Goal: Find specific page/section: Find specific page/section

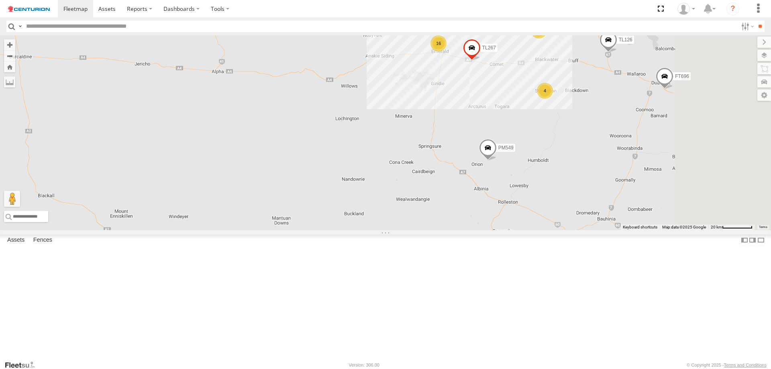
drag, startPoint x: 660, startPoint y: 193, endPoint x: 583, endPoint y: 192, distance: 77.6
click at [583, 192] on div "Cage260 F0398 TL250 F0512 PM850 PM670 TL265 TL129 Cage182 Cage101 F0399 F0400 F…" at bounding box center [385, 132] width 771 height 195
drag, startPoint x: 588, startPoint y: 168, endPoint x: 564, endPoint y: 199, distance: 39.5
click at [564, 198] on div "Cage260 F0398 TL250 F0512 PM850 PM670 TL265 TL129 Cage182 Cage101 F0399 F0400 F…" at bounding box center [385, 132] width 771 height 195
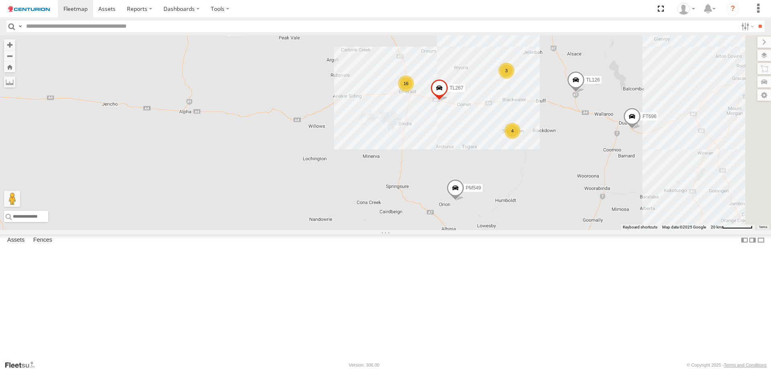
click at [464, 201] on span at bounding box center [456, 190] width 18 height 22
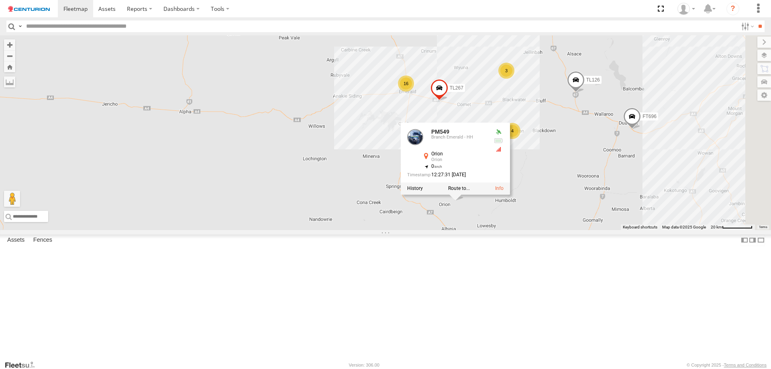
click at [422, 230] on div "Cage260 F0398 TL250 F0512 PM850 PM670 TL265 TL129 Cage182 Cage101 F0399 F0400 F…" at bounding box center [385, 132] width 771 height 195
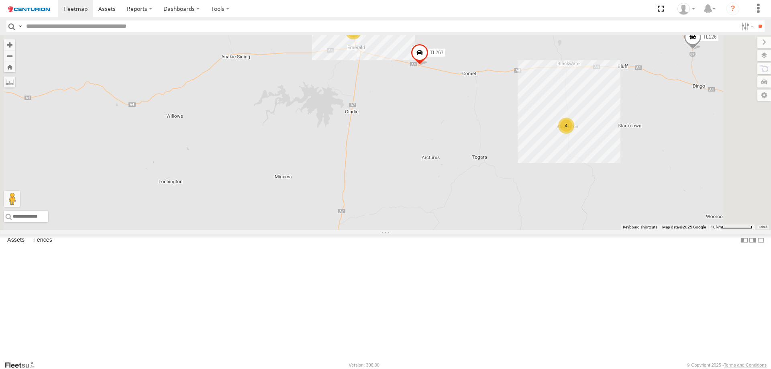
drag, startPoint x: 548, startPoint y: 178, endPoint x: 534, endPoint y: 243, distance: 67.2
click at [534, 230] on div "Cage260 F0398 TL250 F0512 PM850 PM670 TL265 TL129 Cage182 Cage101 F0399 F0400 F…" at bounding box center [385, 132] width 771 height 195
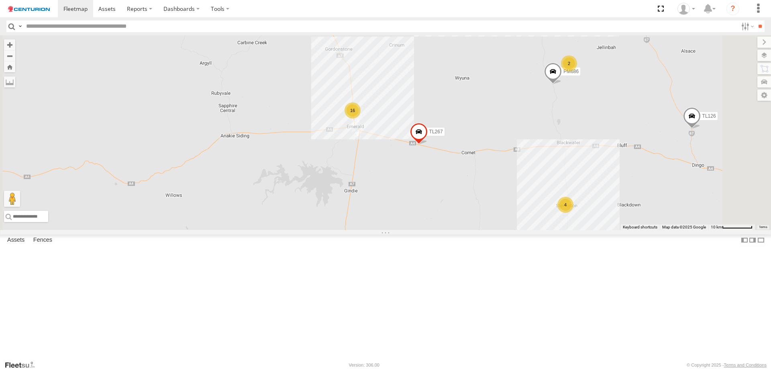
drag, startPoint x: 492, startPoint y: 108, endPoint x: 491, endPoint y: 187, distance: 78.8
click at [491, 187] on div "Cage260 F0398 TL250 F0512 PM850 PM670 TL265 TL129 Cage182 Cage101 F0399 F0400 F…" at bounding box center [385, 132] width 771 height 195
